Goal: Task Accomplishment & Management: Manage account settings

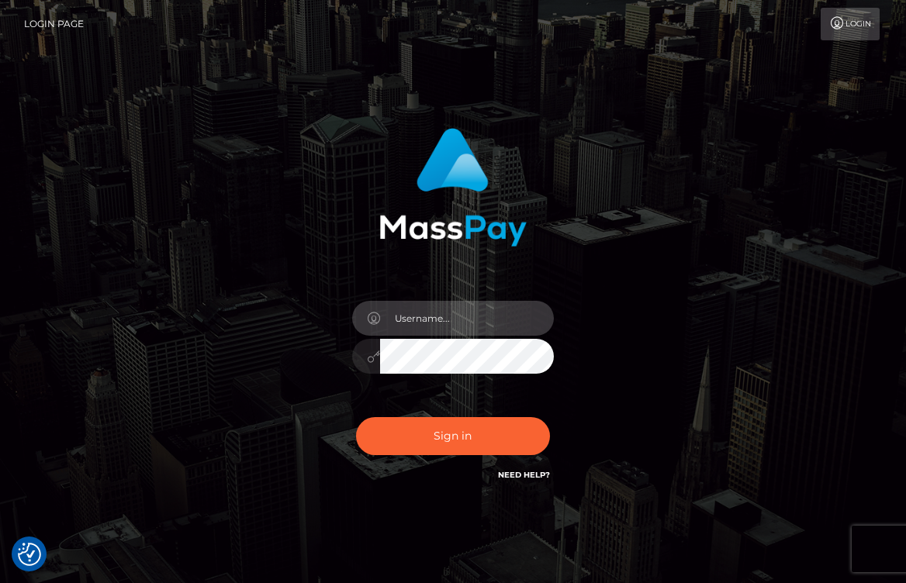
type input "[EMAIL_ADDRESS][DOMAIN_NAME]"
click at [356, 358] on div at bounding box center [453, 354] width 202 height 30
click at [452, 436] on button "Sign in" at bounding box center [453, 436] width 194 height 38
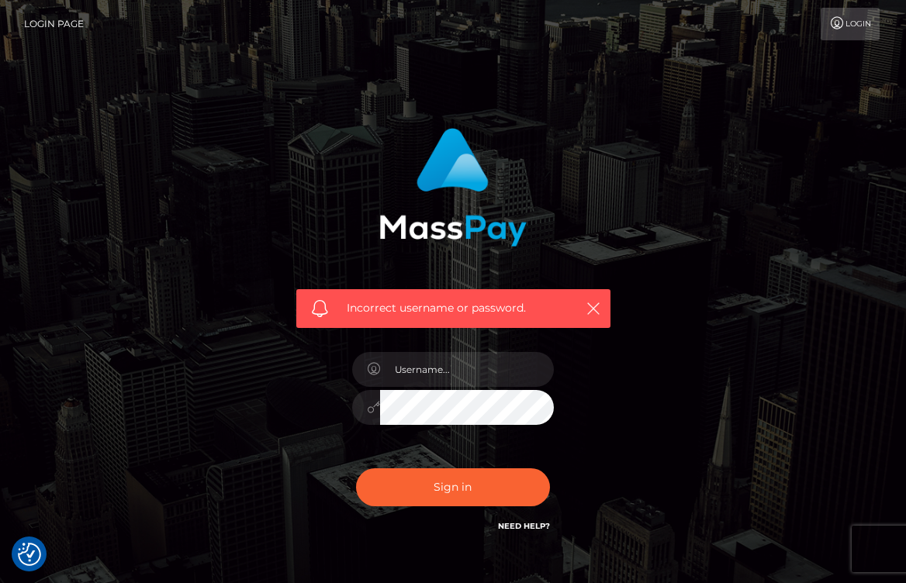
click at [520, 519] on h6 "Need Help?" at bounding box center [524, 525] width 52 height 13
click at [518, 524] on link "Need Help?" at bounding box center [524, 526] width 52 height 10
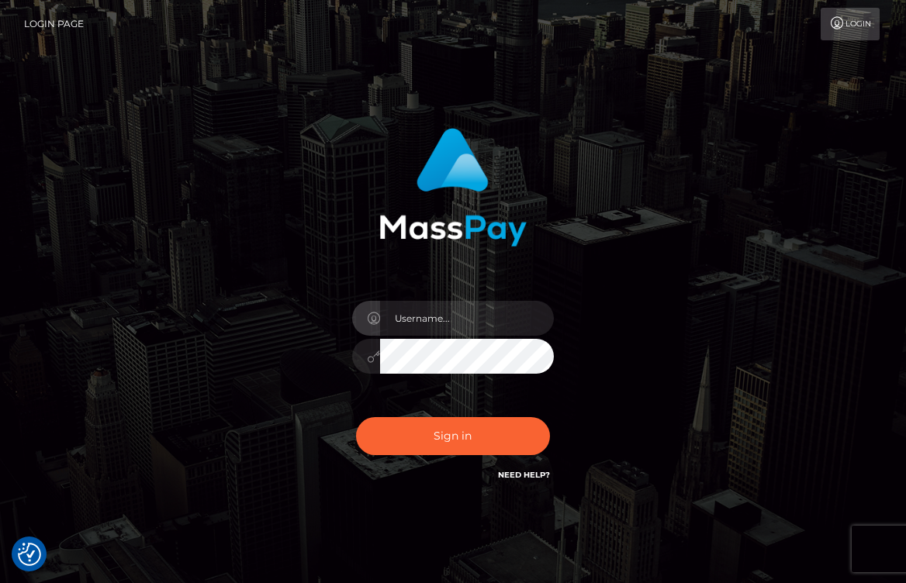
checkbox input "true"
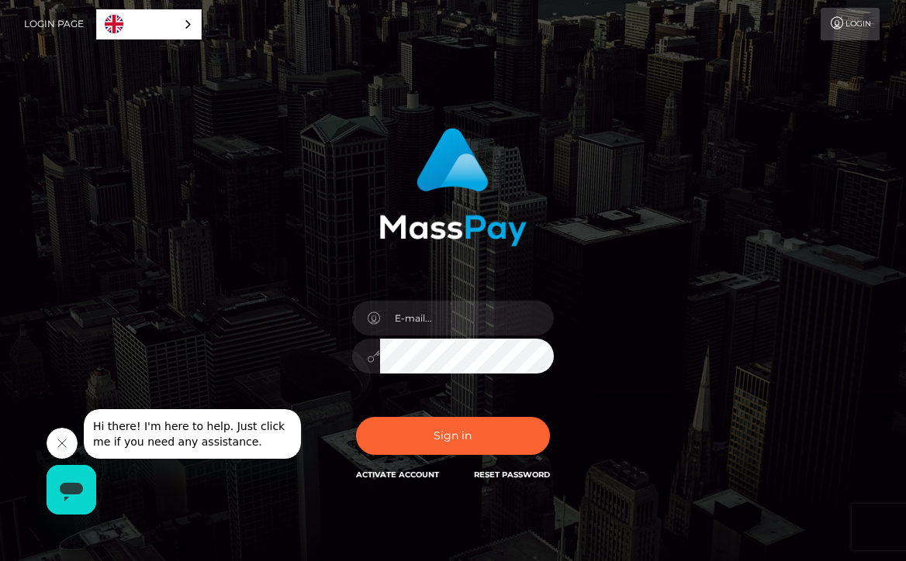
click at [239, 312] on div "In order to protect your account, we're utilizing the help of a captcha service…" at bounding box center [453, 313] width 744 height 395
click at [412, 326] on input "email" at bounding box center [467, 318] width 174 height 35
type input "[EMAIL_ADDRESS][DOMAIN_NAME]"
click at [452, 436] on button "Sign in" at bounding box center [453, 436] width 194 height 38
